Goal: Task Accomplishment & Management: Use online tool/utility

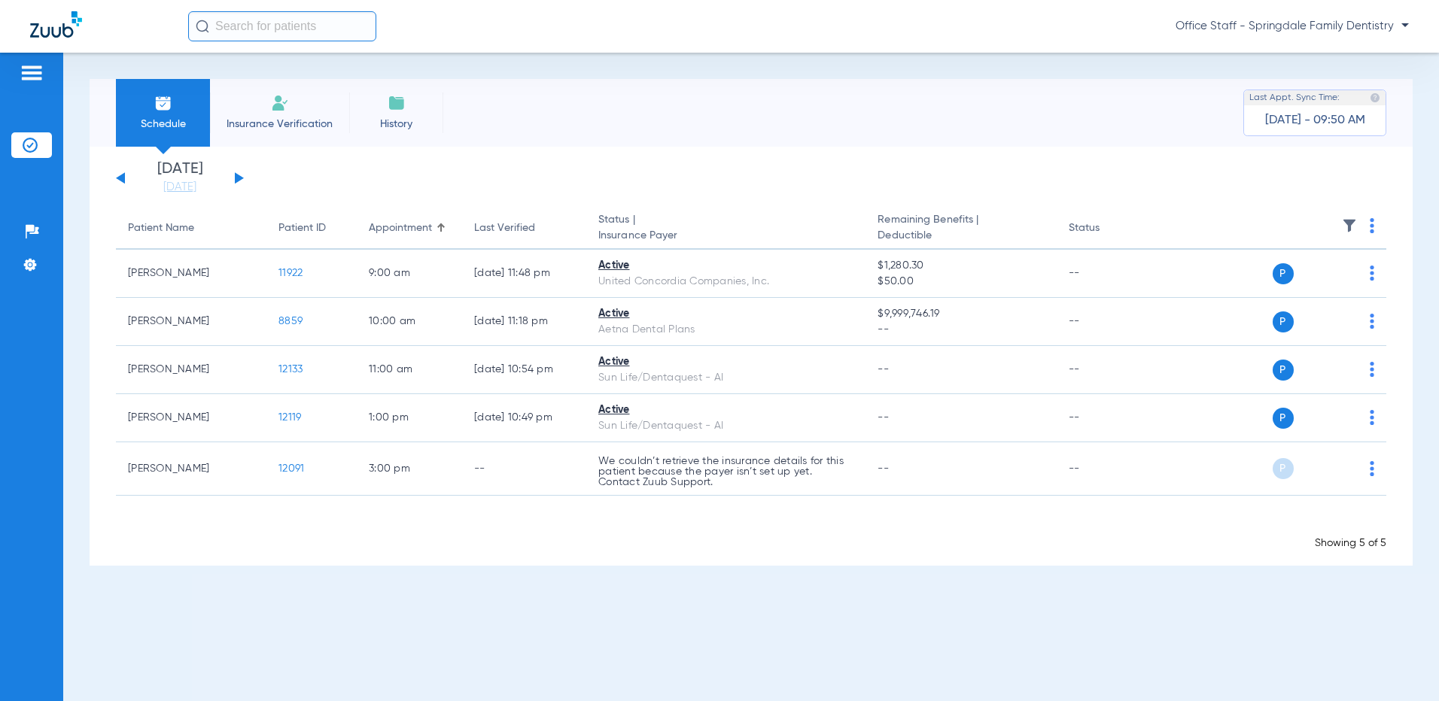
click at [235, 179] on button at bounding box center [239, 177] width 9 height 11
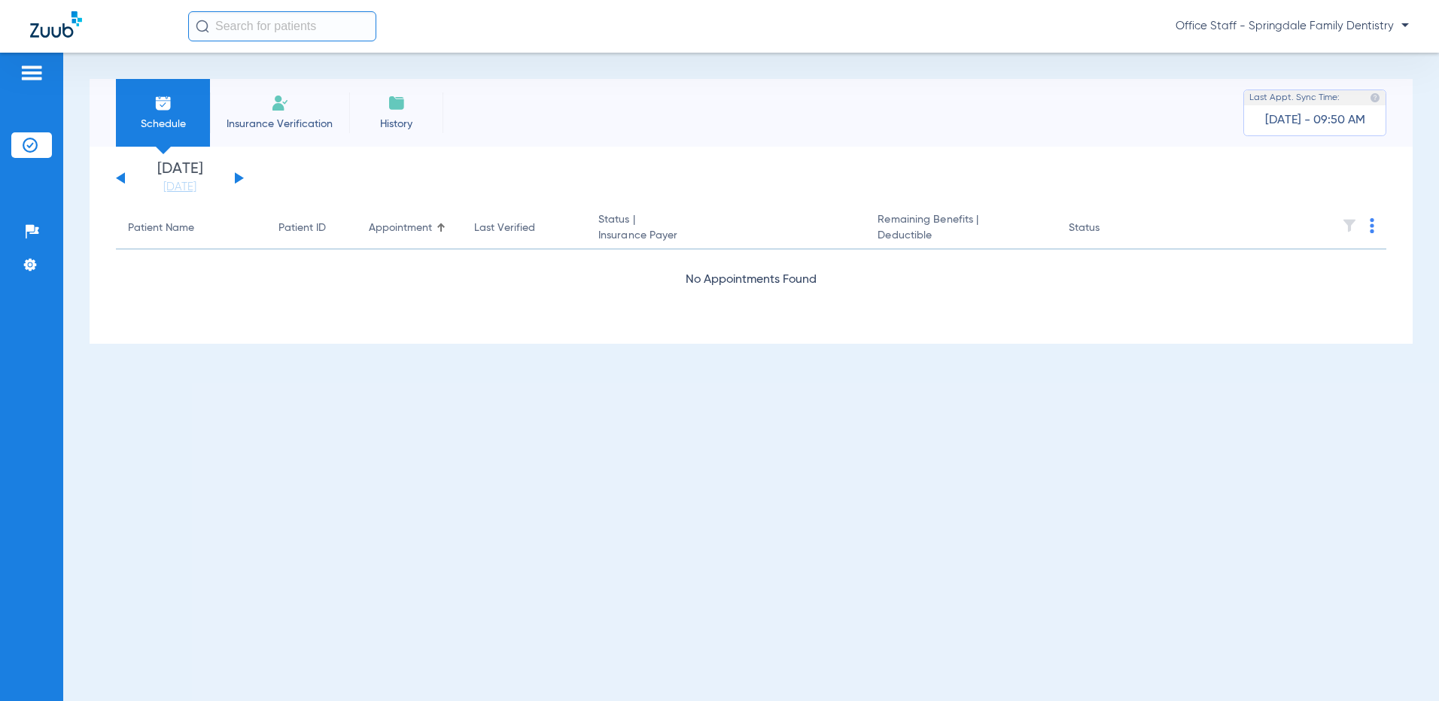
click at [235, 173] on button at bounding box center [239, 177] width 9 height 11
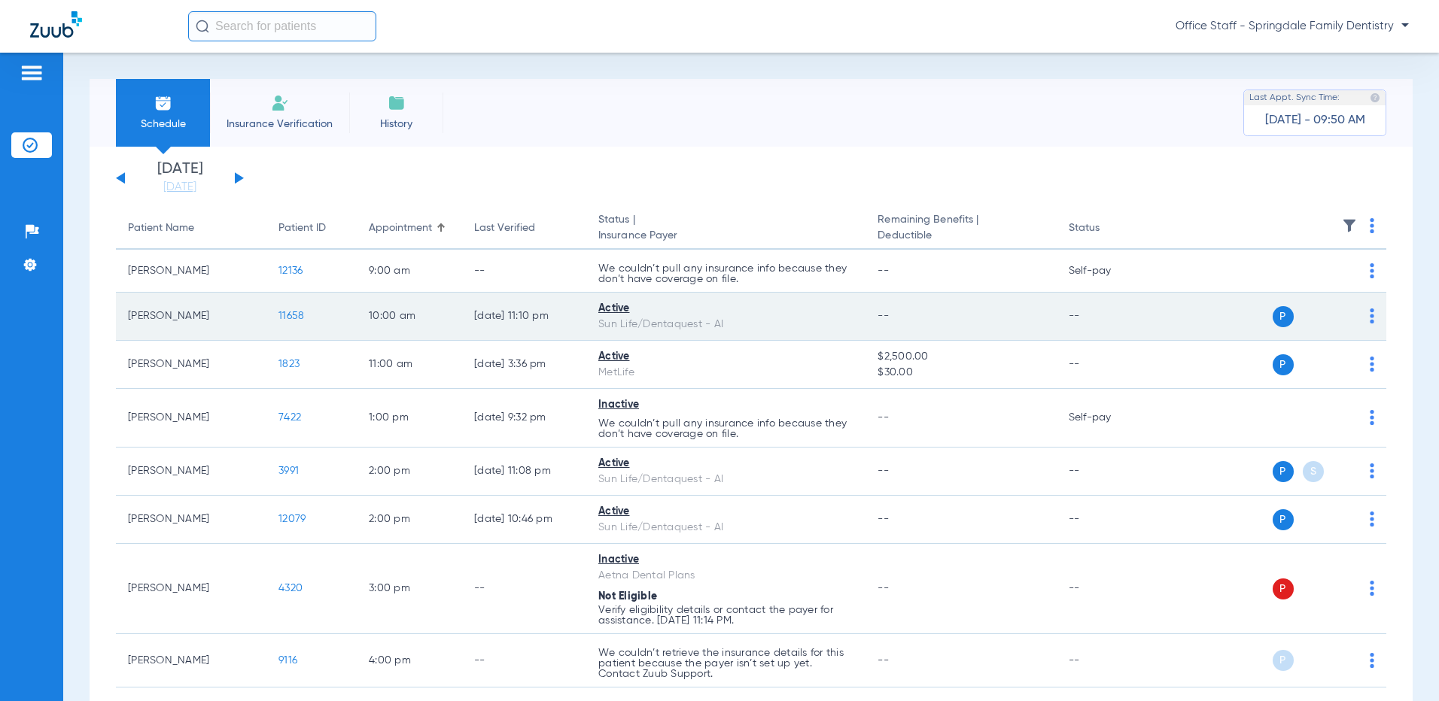
click at [1355, 312] on div "P S" at bounding box center [1266, 316] width 216 height 21
click at [1364, 317] on td "P S" at bounding box center [1272, 317] width 228 height 48
click at [1370, 317] on img at bounding box center [1372, 316] width 5 height 15
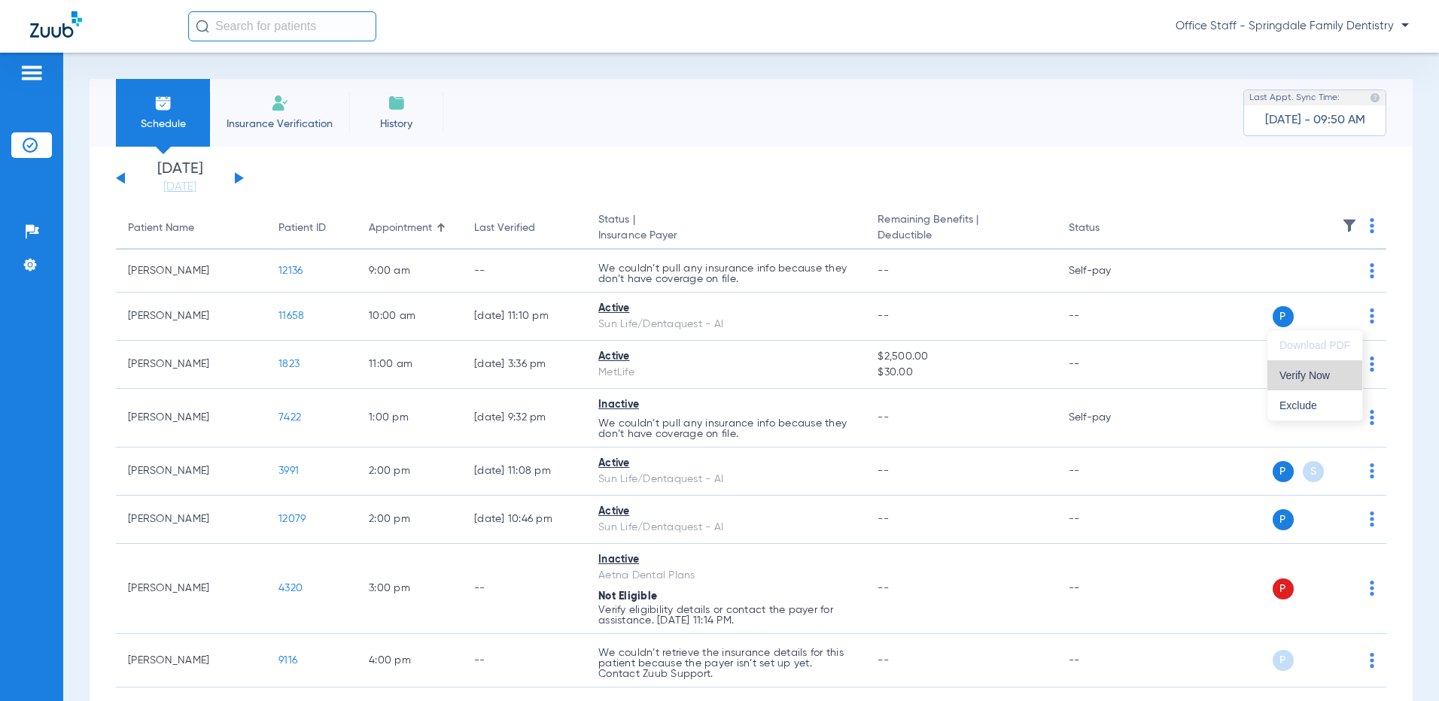
click at [1330, 373] on span "Verify Now" at bounding box center [1314, 375] width 71 height 11
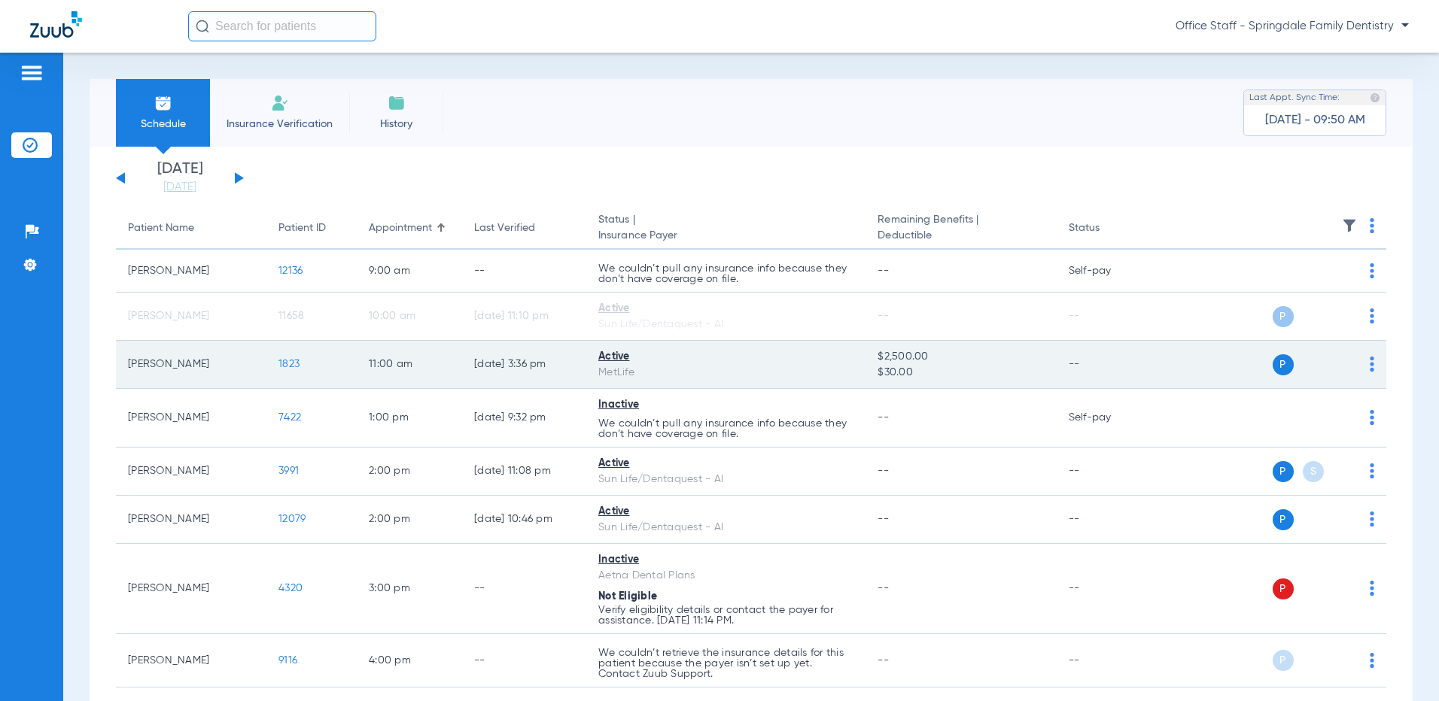
click at [1370, 368] on img at bounding box center [1372, 364] width 5 height 15
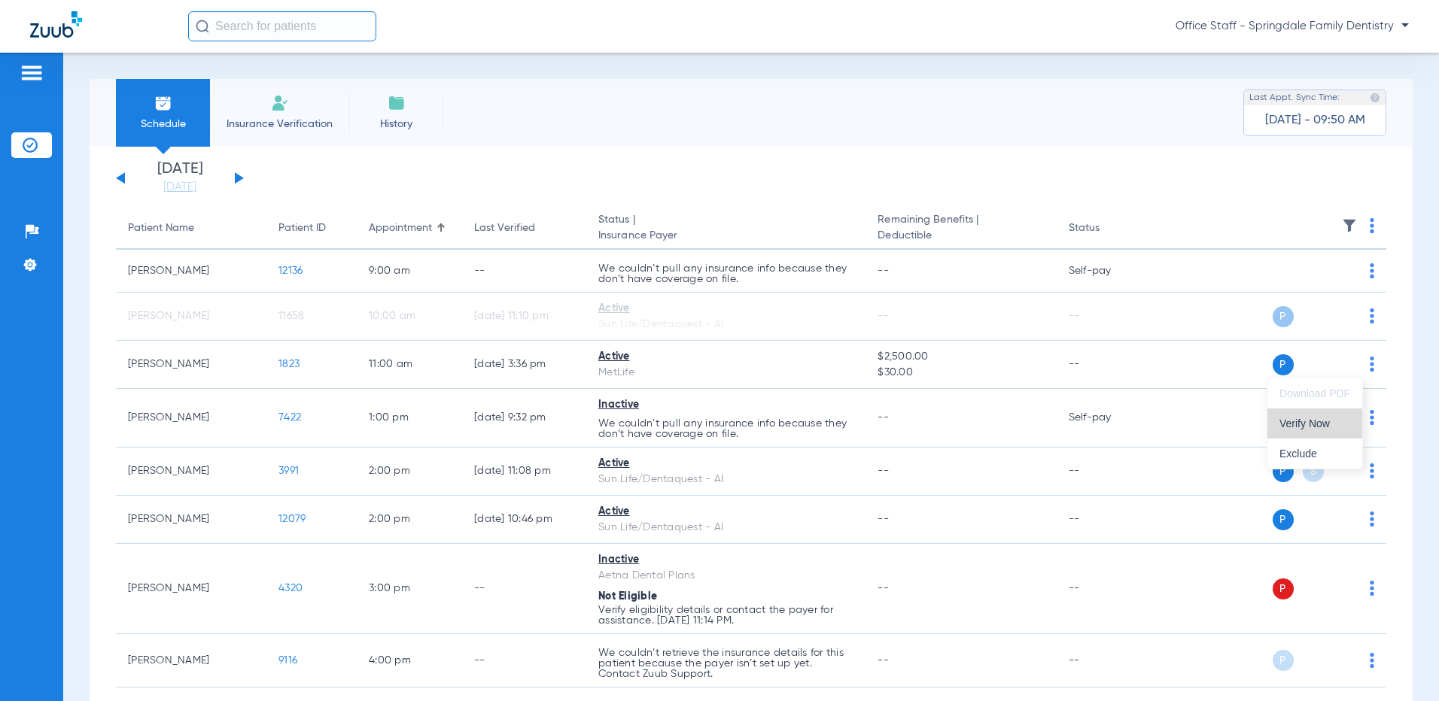
click at [1339, 426] on span "Verify Now" at bounding box center [1314, 423] width 71 height 11
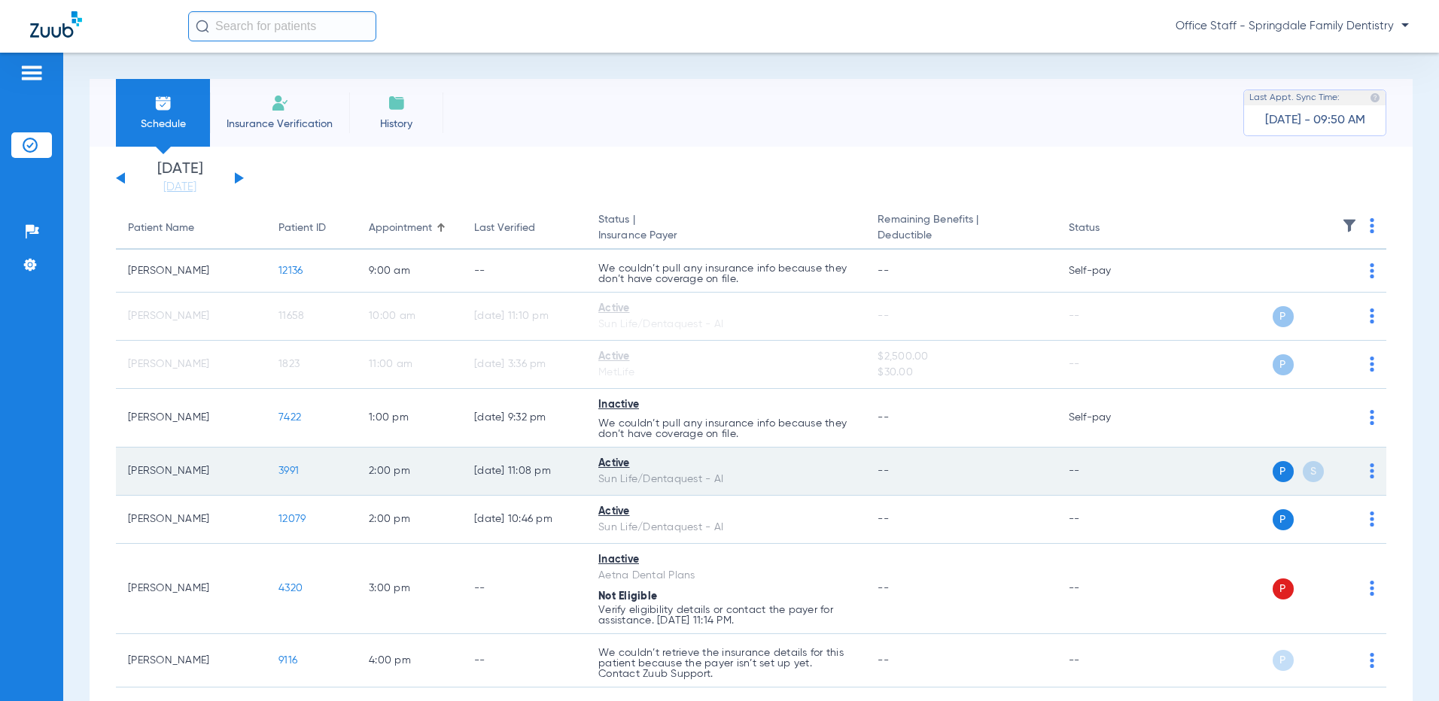
click at [1364, 476] on td "P S" at bounding box center [1272, 472] width 228 height 48
click at [1370, 475] on img at bounding box center [1372, 471] width 5 height 15
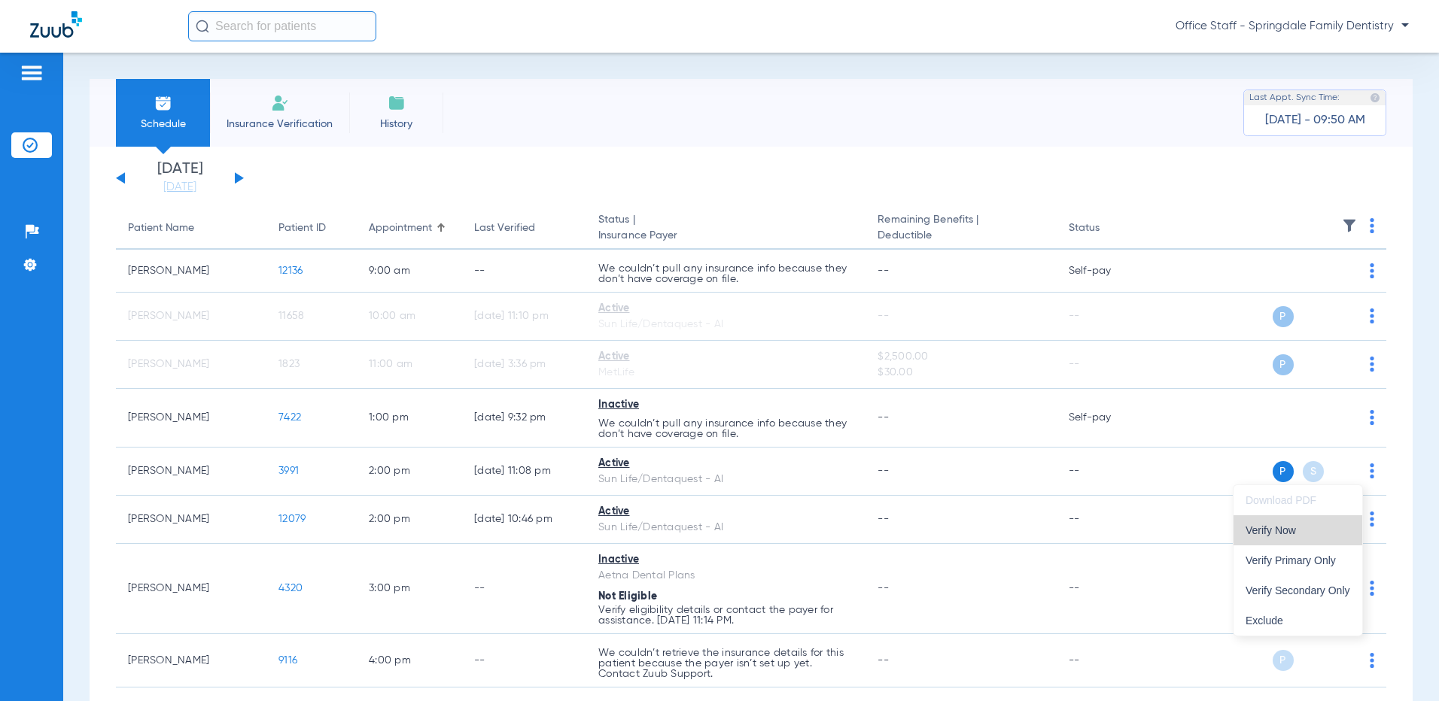
click at [1318, 540] on button "Verify Now" at bounding box center [1298, 531] width 129 height 30
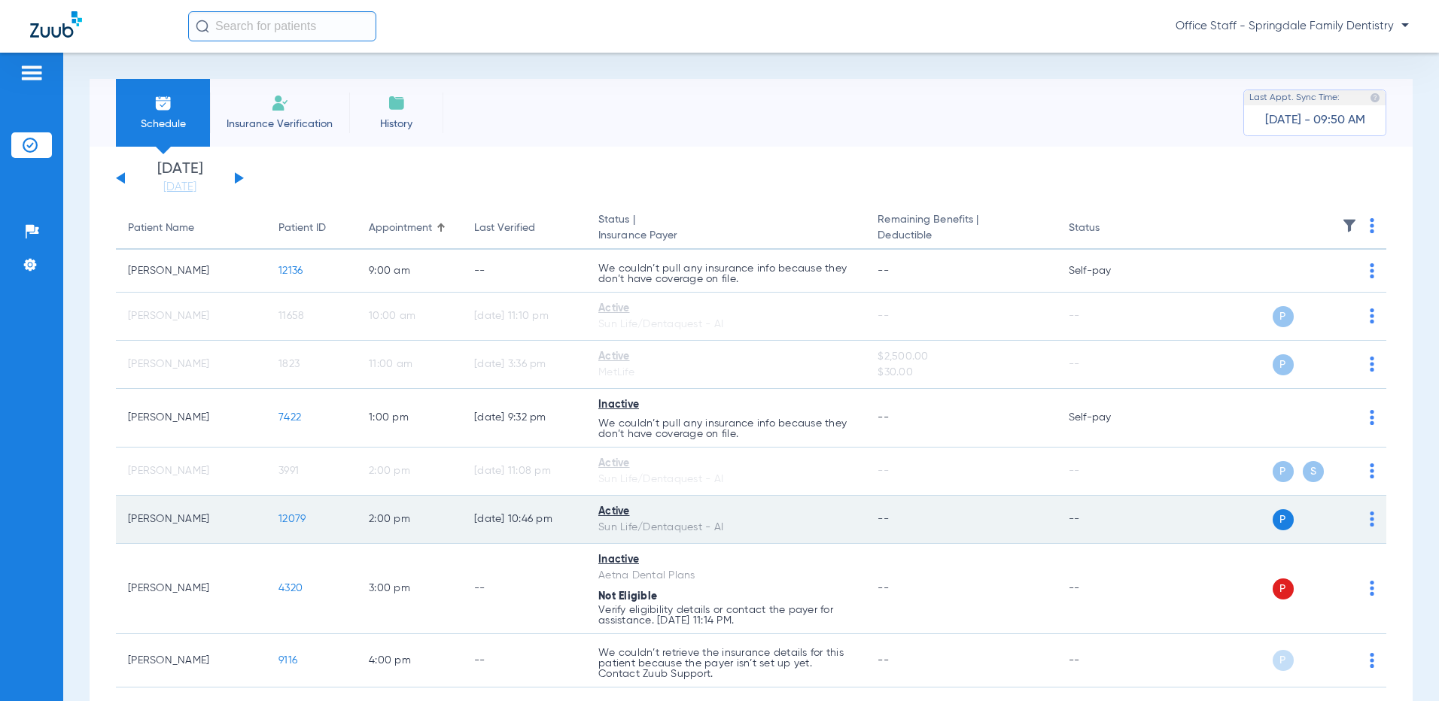
click at [1363, 522] on td "P S" at bounding box center [1272, 520] width 228 height 48
click at [1370, 522] on img at bounding box center [1372, 519] width 5 height 15
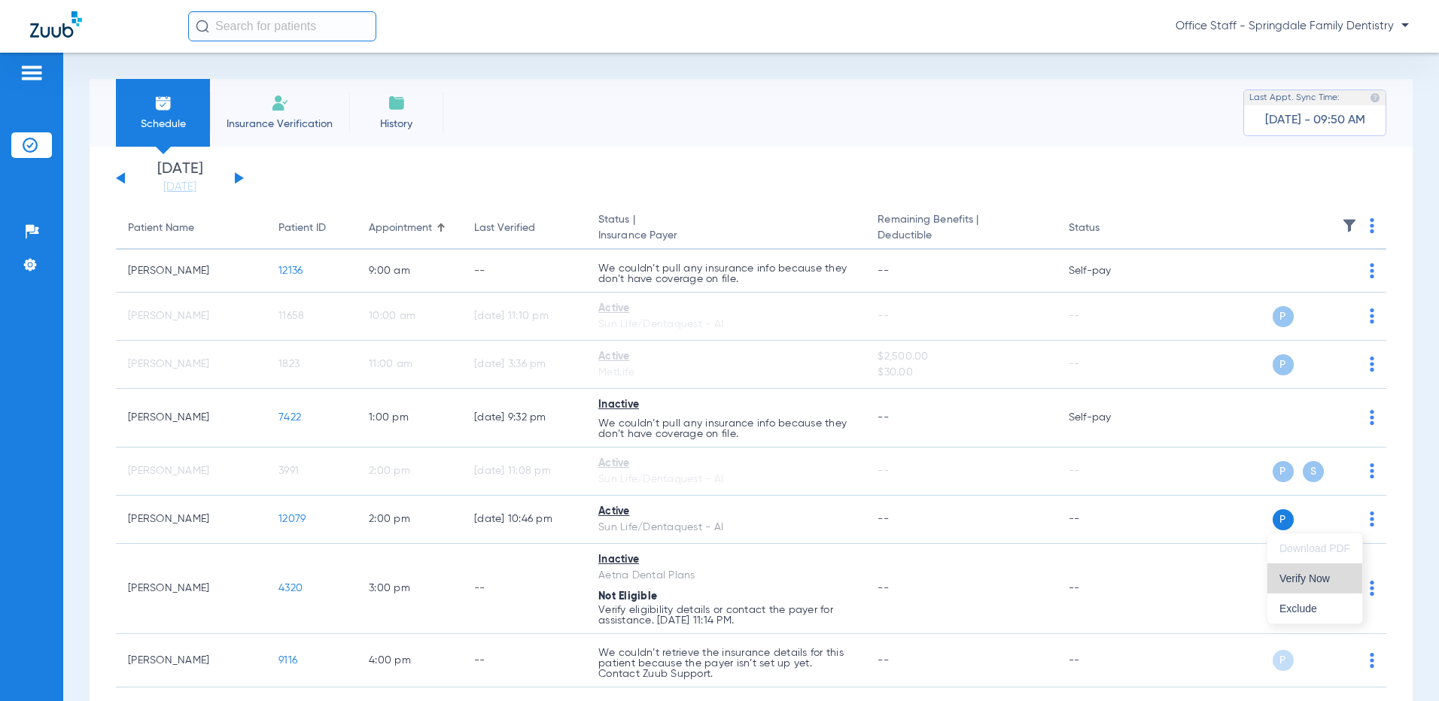
click at [1328, 579] on span "Verify Now" at bounding box center [1314, 578] width 71 height 11
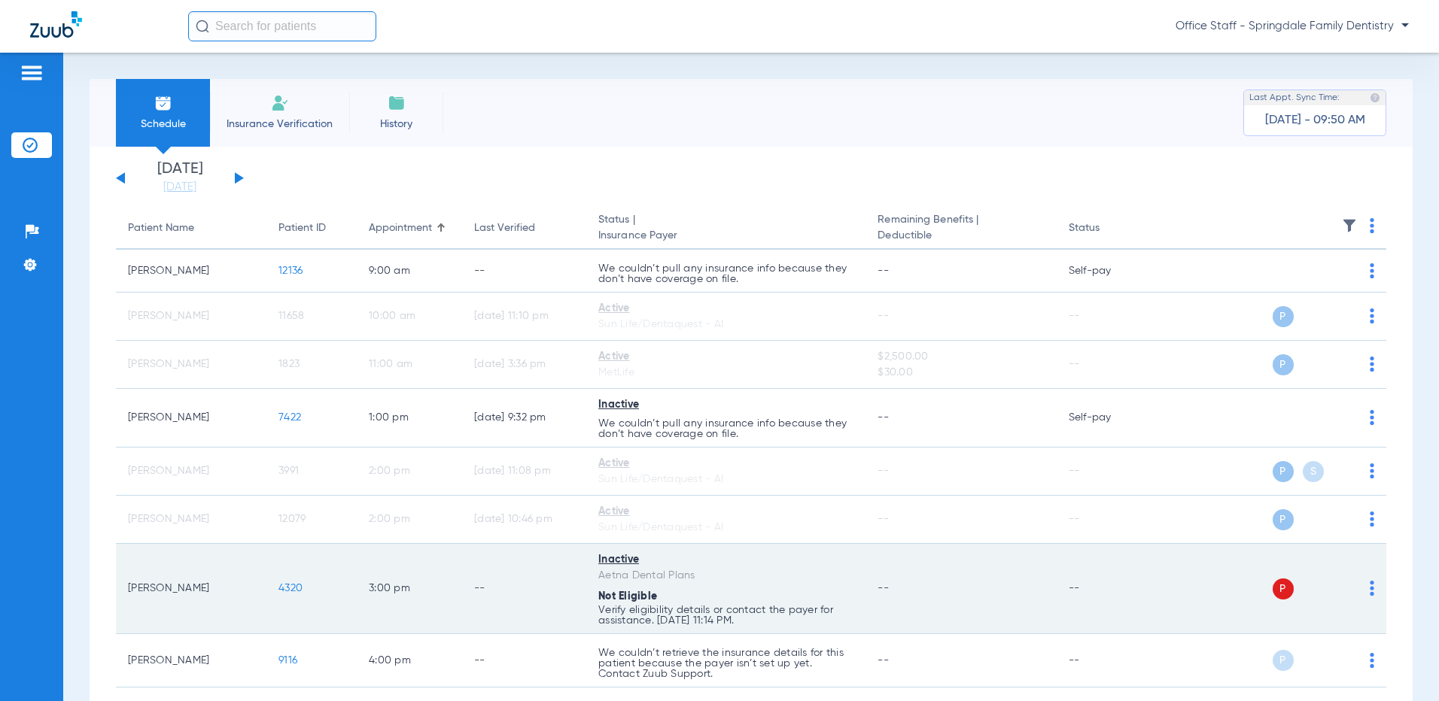
click at [1370, 590] on img at bounding box center [1372, 588] width 5 height 15
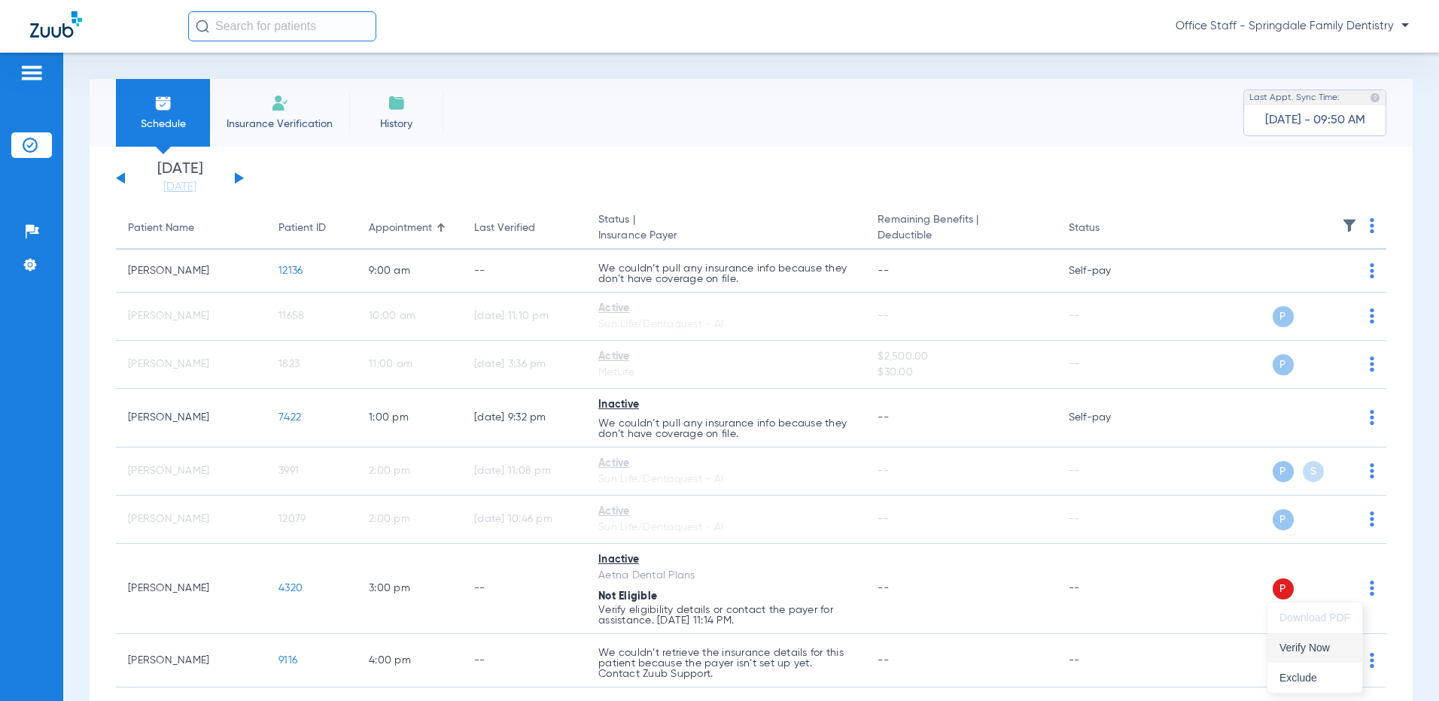
click at [1334, 653] on button "Verify Now" at bounding box center [1314, 648] width 95 height 30
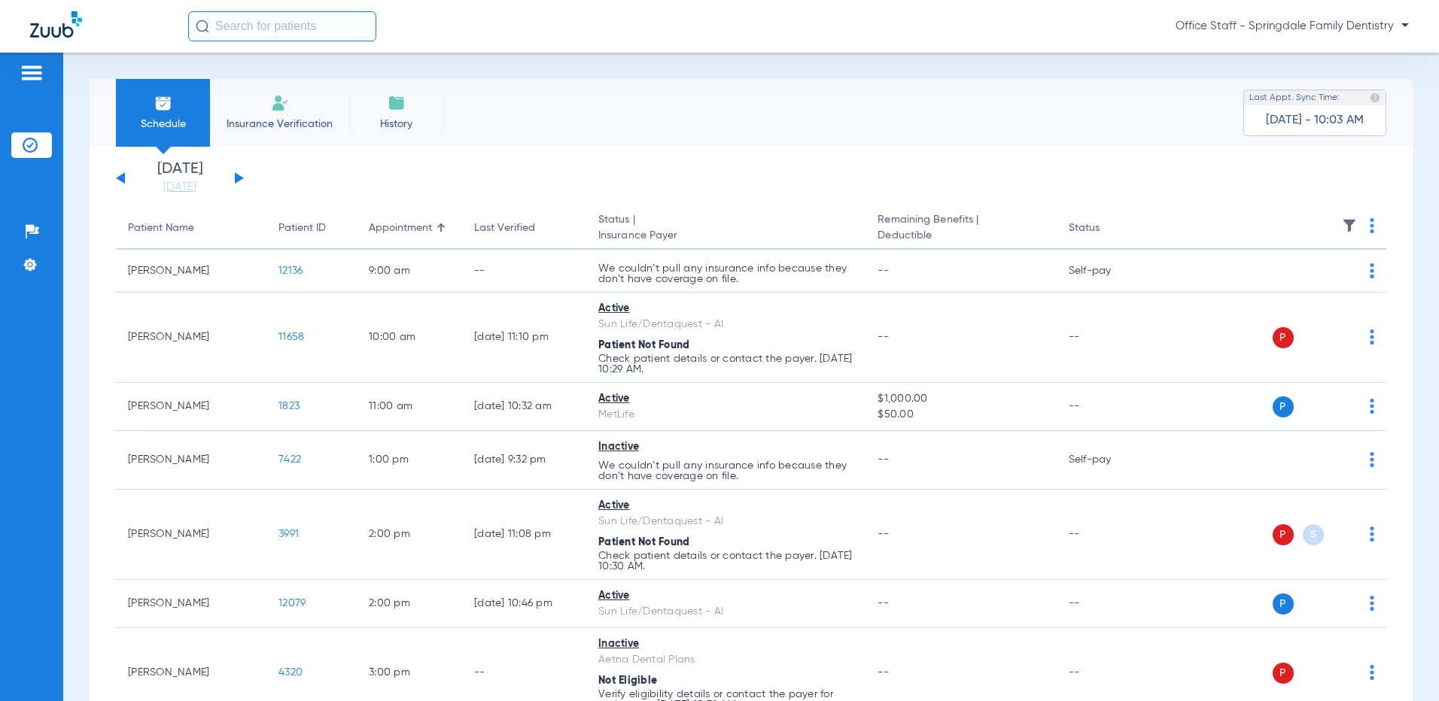
click at [118, 174] on div "[DATE] [DATE] [DATE] [DATE] [DATE] [DATE] [DATE] [DATE] [DATE] [DATE] [DATE] [D…" at bounding box center [180, 178] width 128 height 33
click at [119, 175] on div "[DATE] [DATE] [DATE] [DATE] [DATE] [DATE] [DATE] [DATE] [DATE] [DATE] [DATE] [D…" at bounding box center [180, 178] width 128 height 33
click at [123, 179] on button at bounding box center [120, 177] width 9 height 11
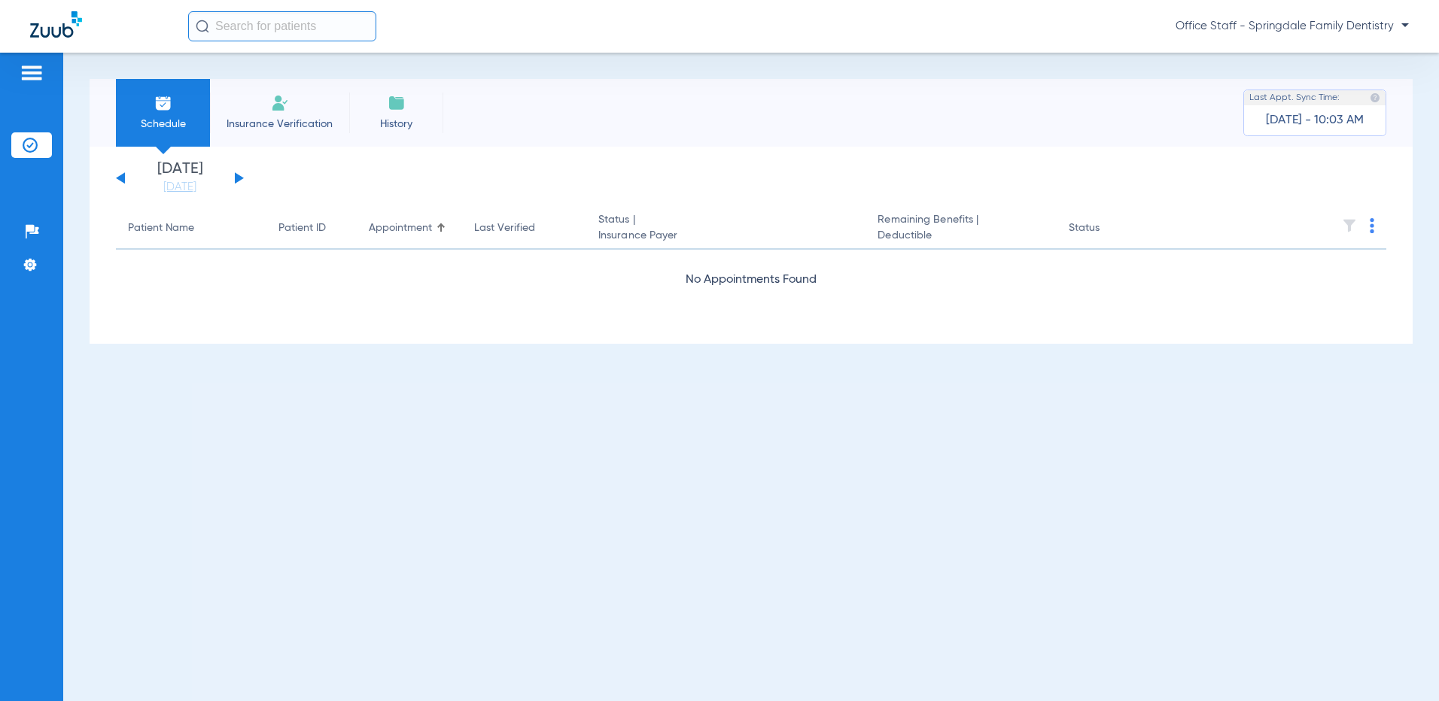
click at [123, 179] on button at bounding box center [120, 177] width 9 height 11
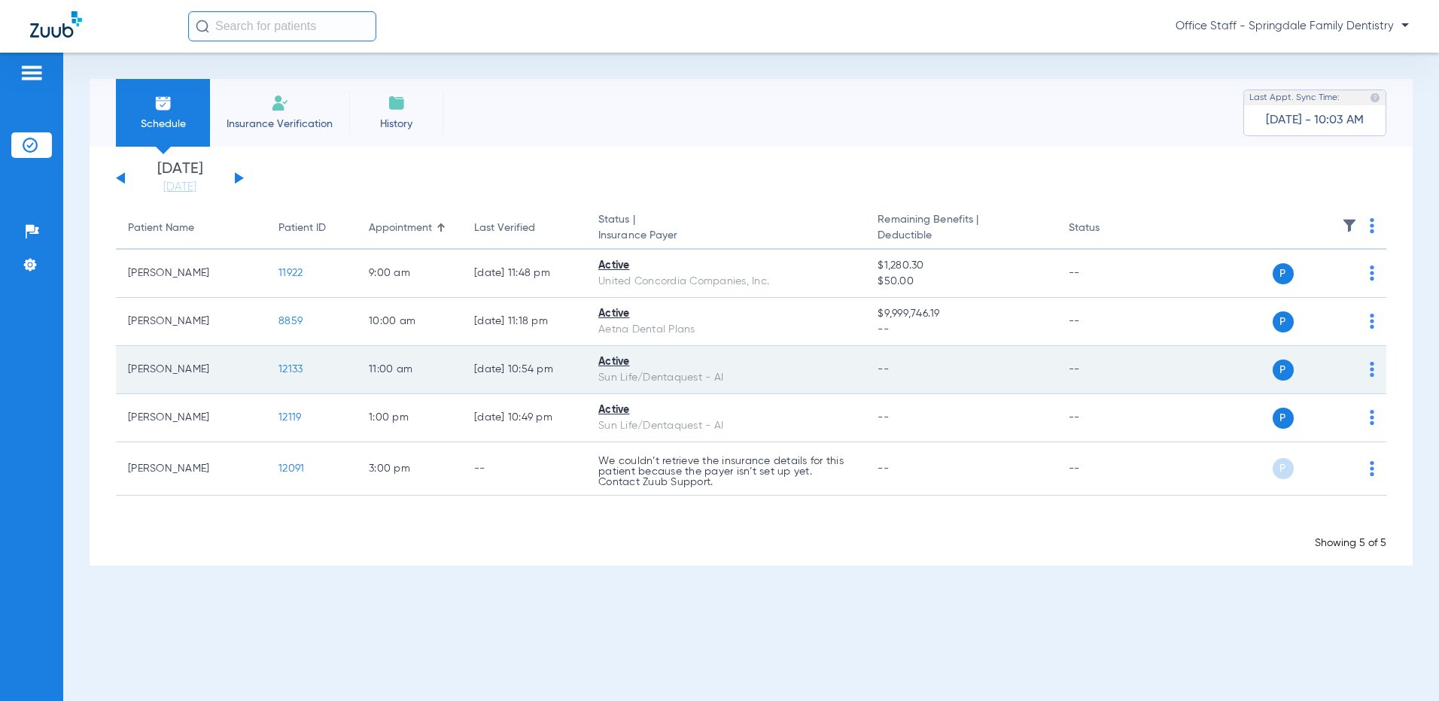
click at [1369, 370] on div "P S" at bounding box center [1266, 370] width 216 height 21
click at [1373, 373] on img at bounding box center [1372, 369] width 5 height 15
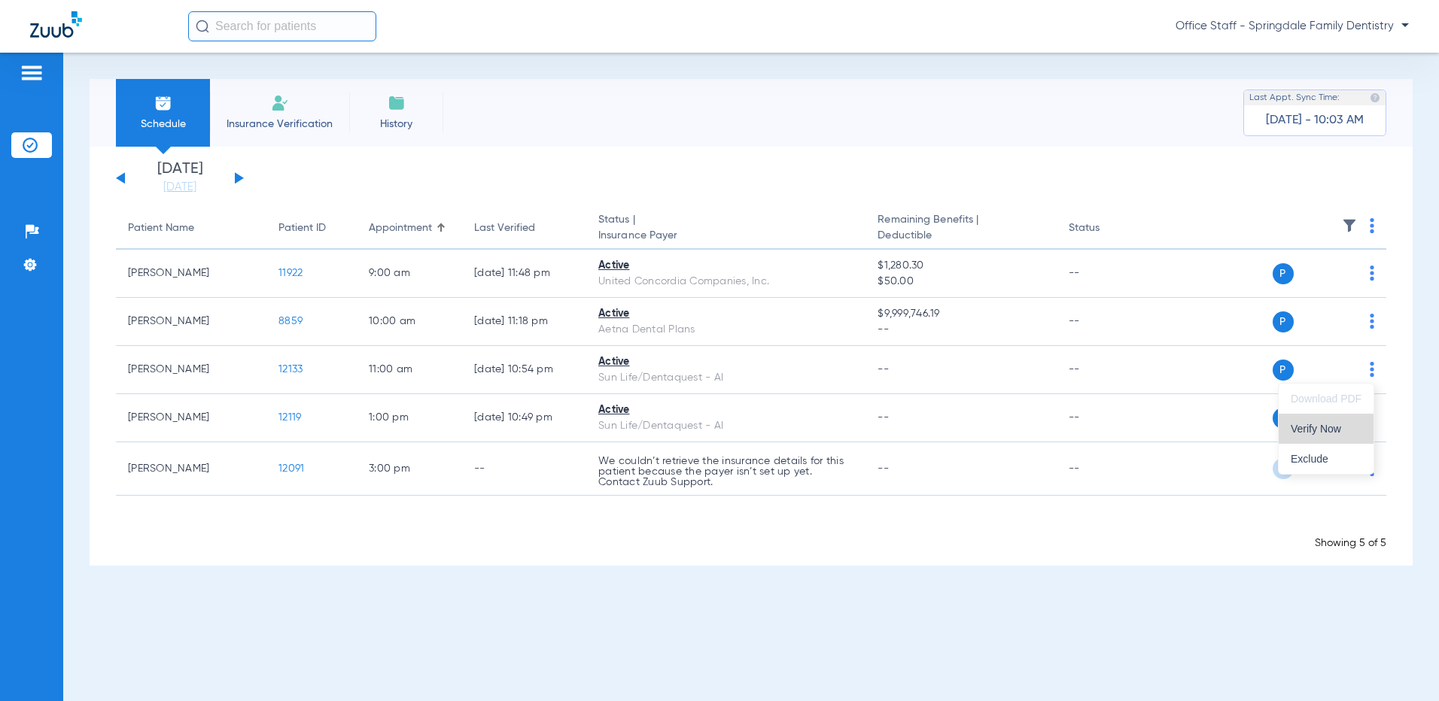
click at [1341, 439] on button "Verify Now" at bounding box center [1326, 429] width 95 height 30
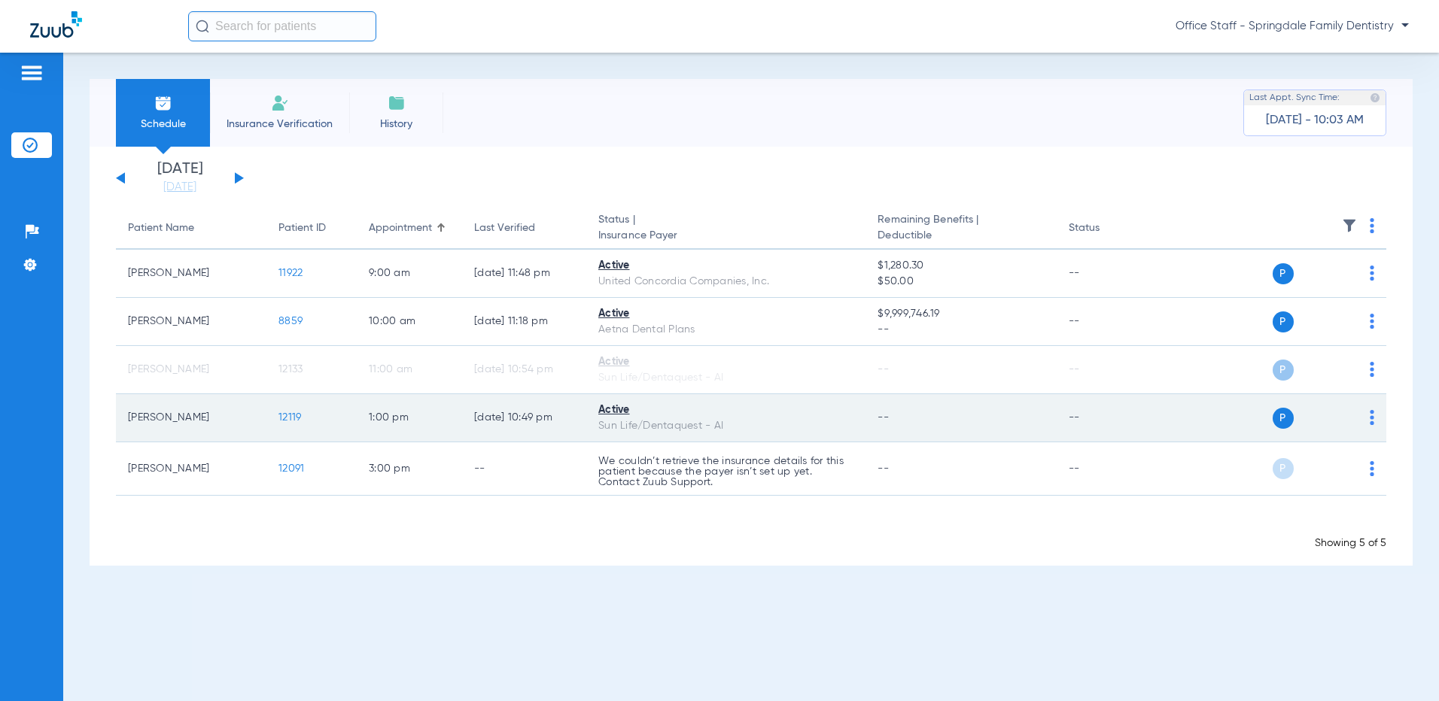
click at [1372, 423] on img at bounding box center [1372, 417] width 5 height 15
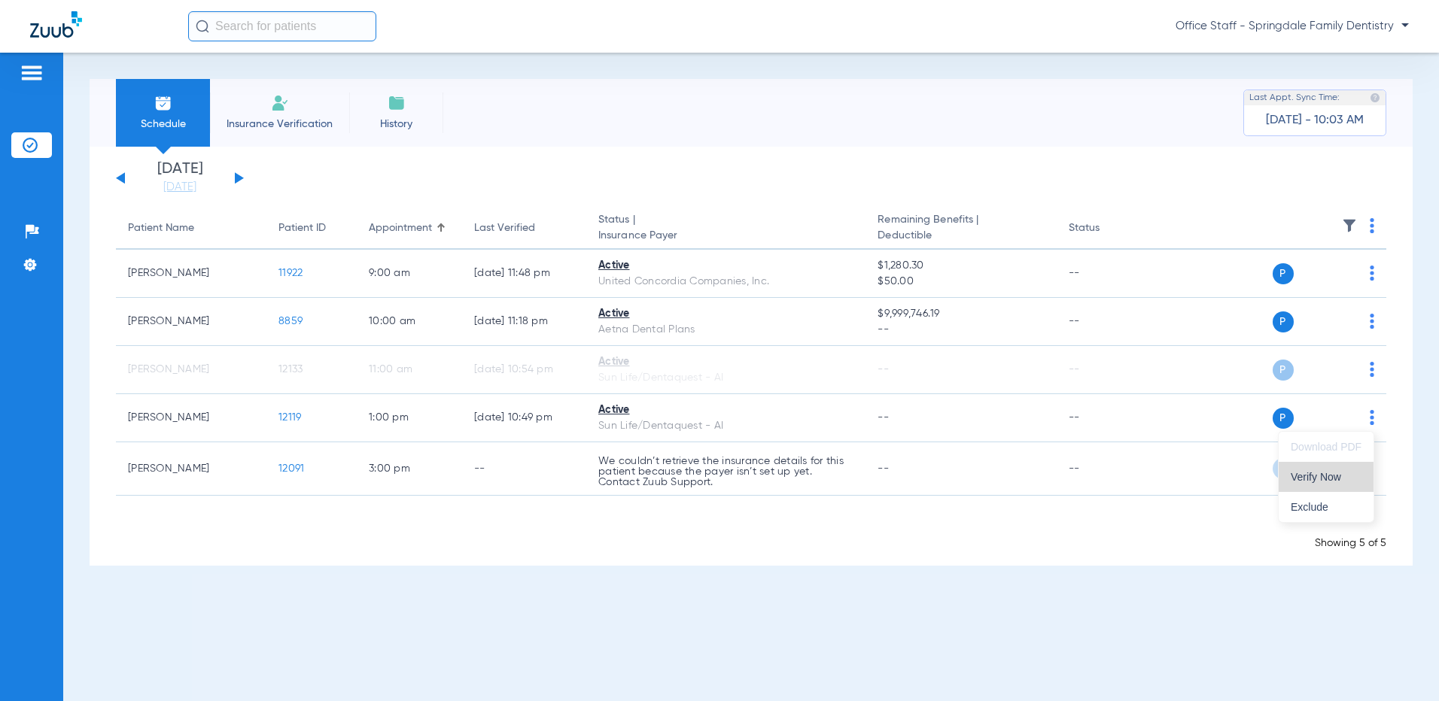
click at [1350, 470] on button "Verify Now" at bounding box center [1326, 477] width 95 height 30
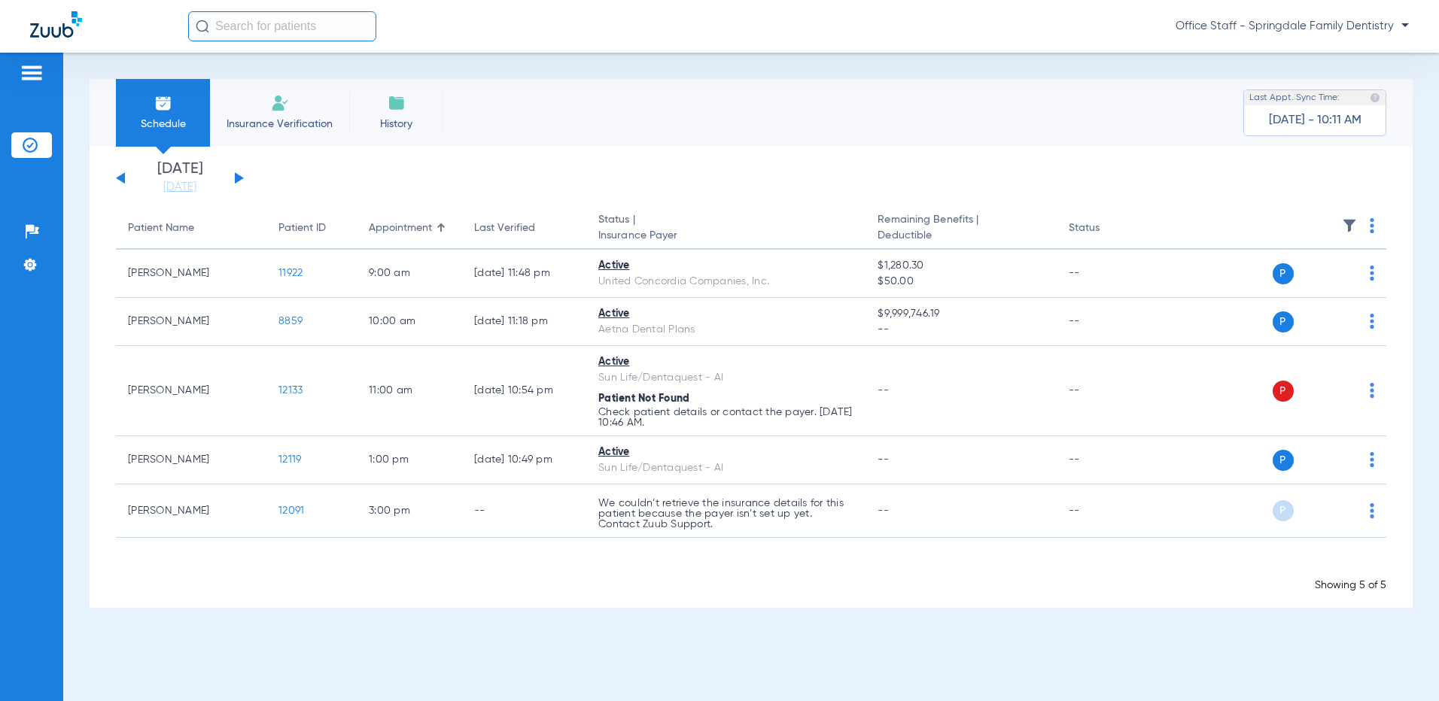
click at [240, 175] on div "[DATE] [DATE] [DATE] [DATE] [DATE] [DATE] [DATE] [DATE] [DATE] [DATE] [DATE] [D…" at bounding box center [180, 178] width 128 height 33
click at [239, 175] on button at bounding box center [239, 177] width 9 height 11
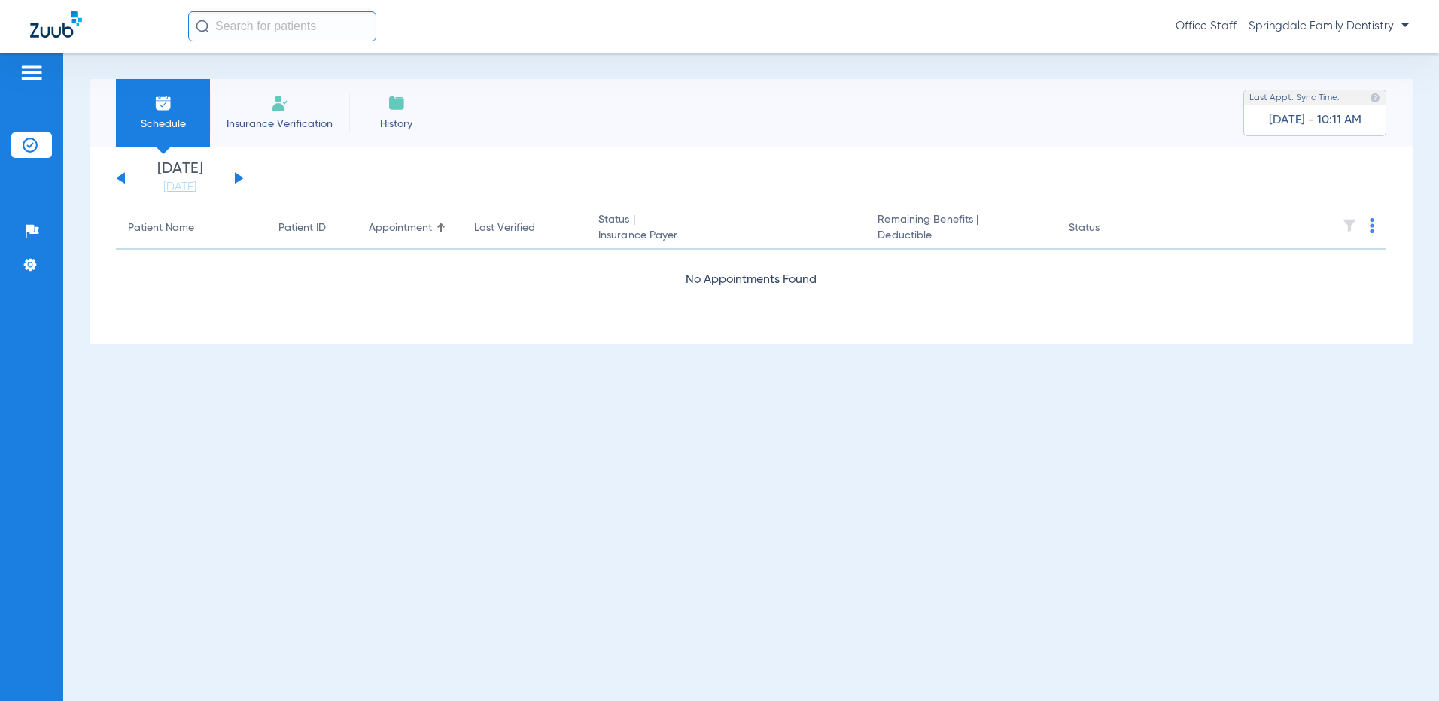
click at [119, 178] on button at bounding box center [120, 177] width 9 height 11
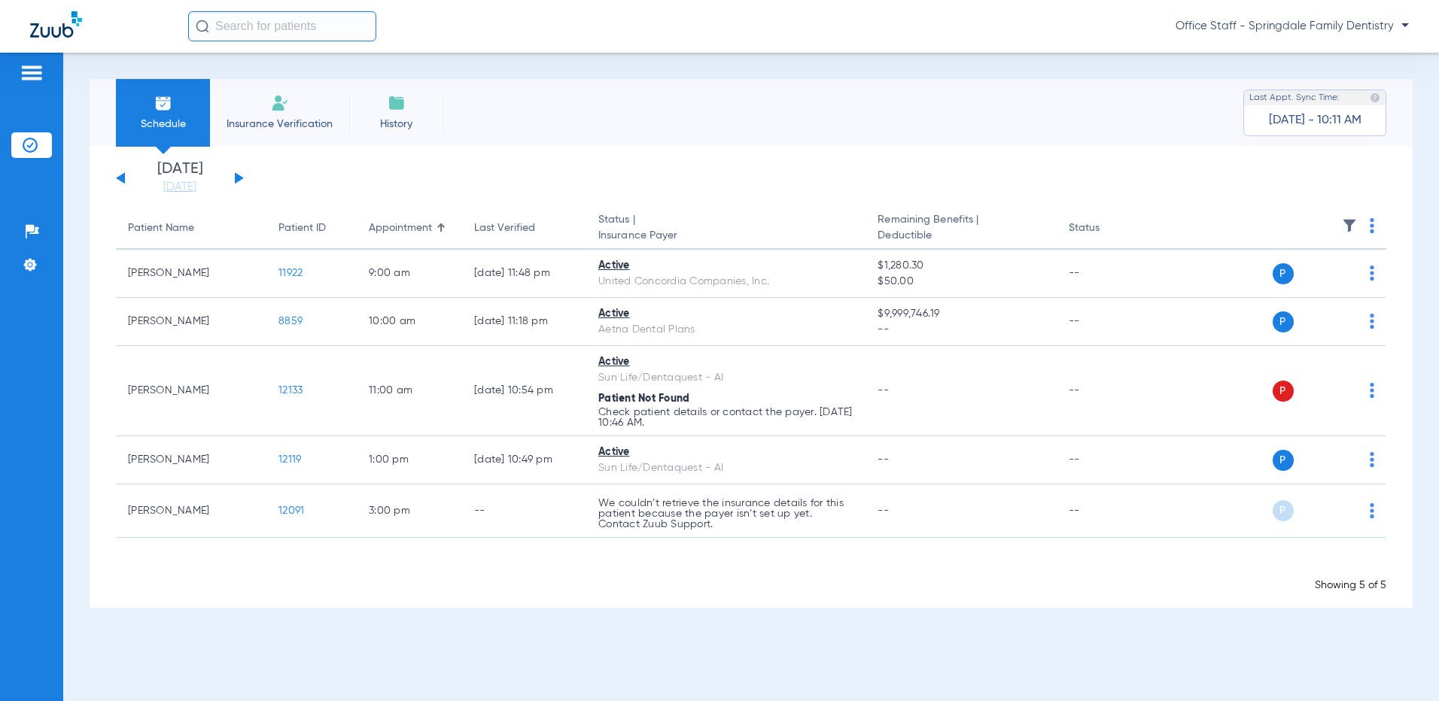
click at [236, 174] on button at bounding box center [239, 177] width 9 height 11
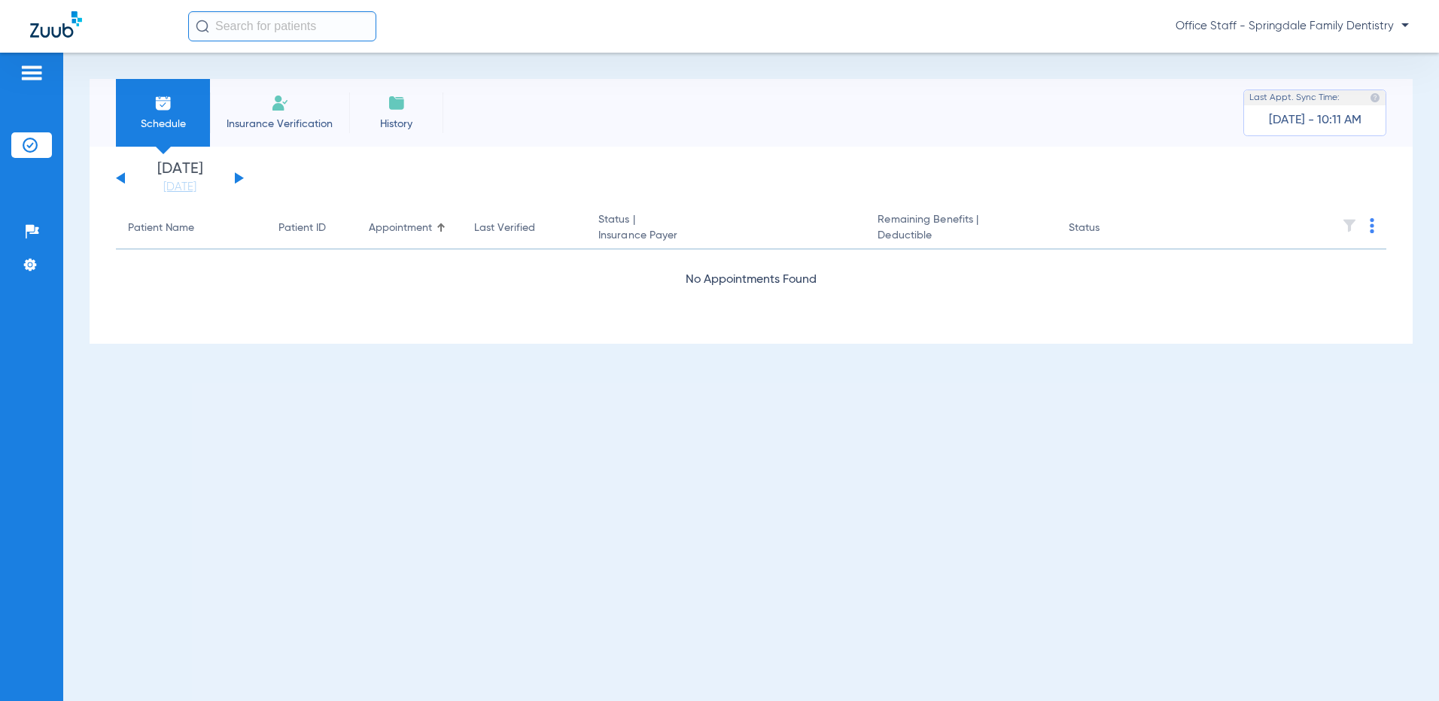
click at [236, 174] on button at bounding box center [239, 177] width 9 height 11
